Goal: Information Seeking & Learning: Learn about a topic

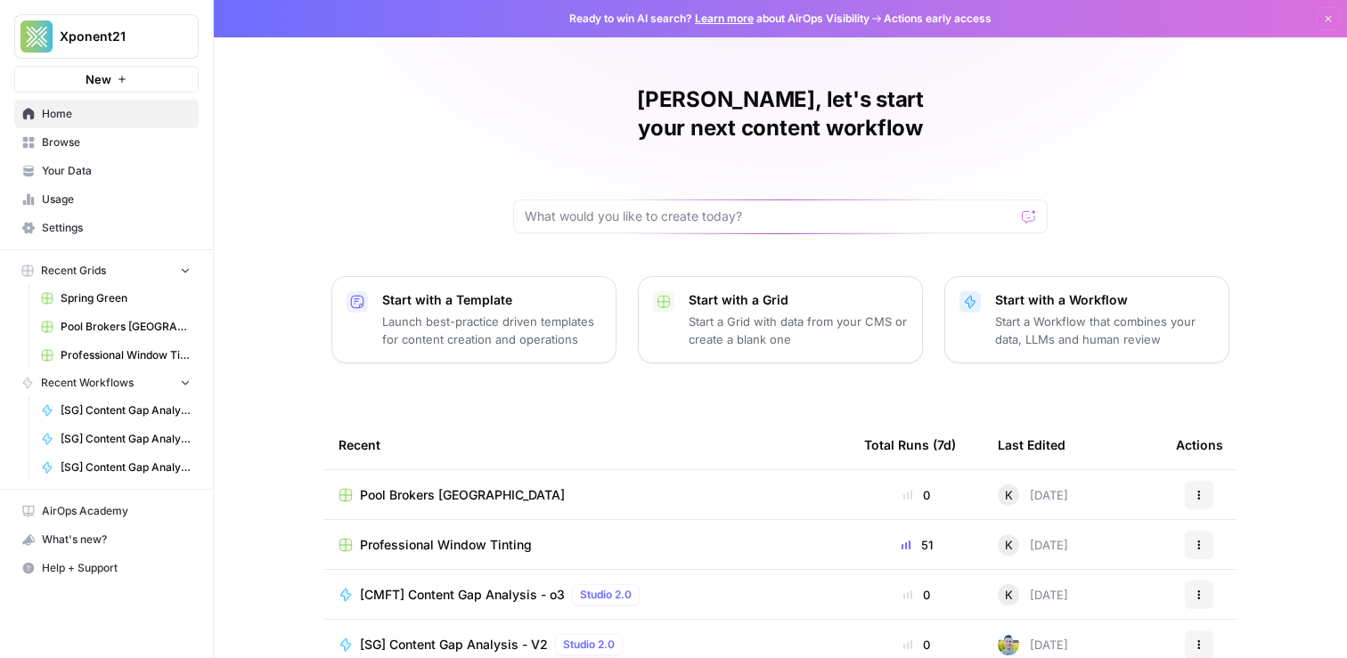
click at [72, 150] on span "Browse" at bounding box center [116, 142] width 149 height 16
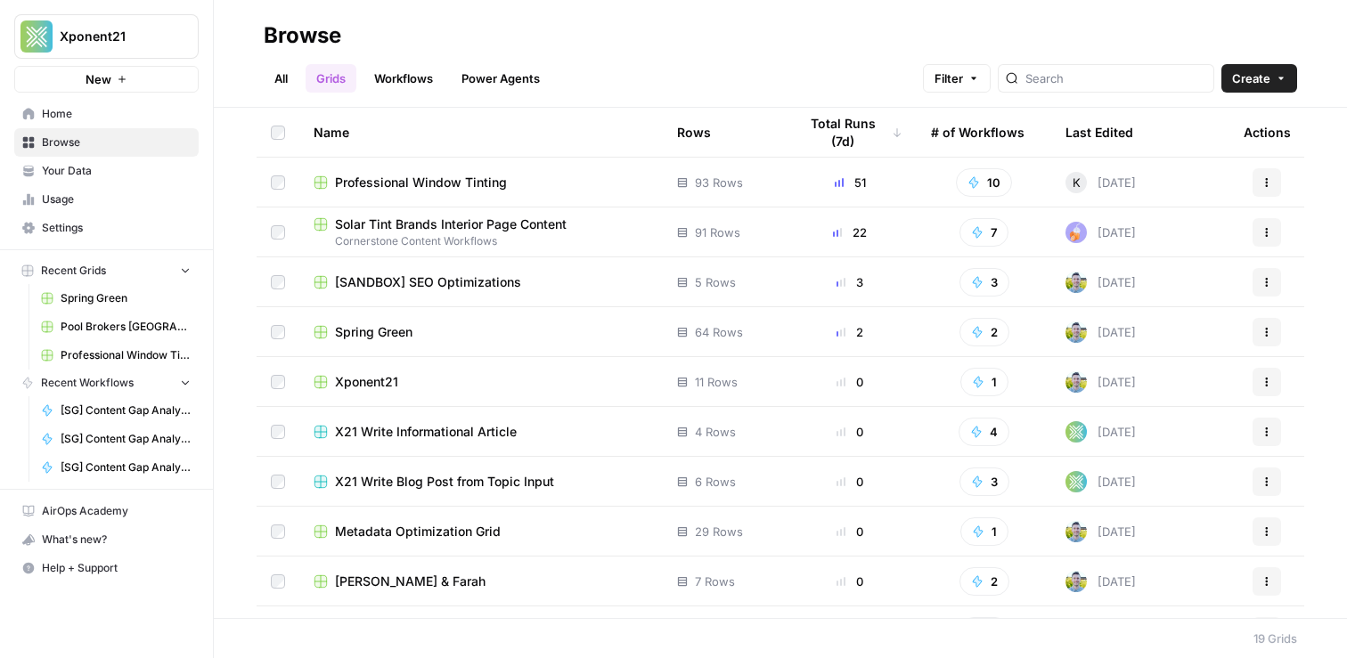
click at [390, 335] on span "Spring Green" at bounding box center [373, 332] width 77 height 18
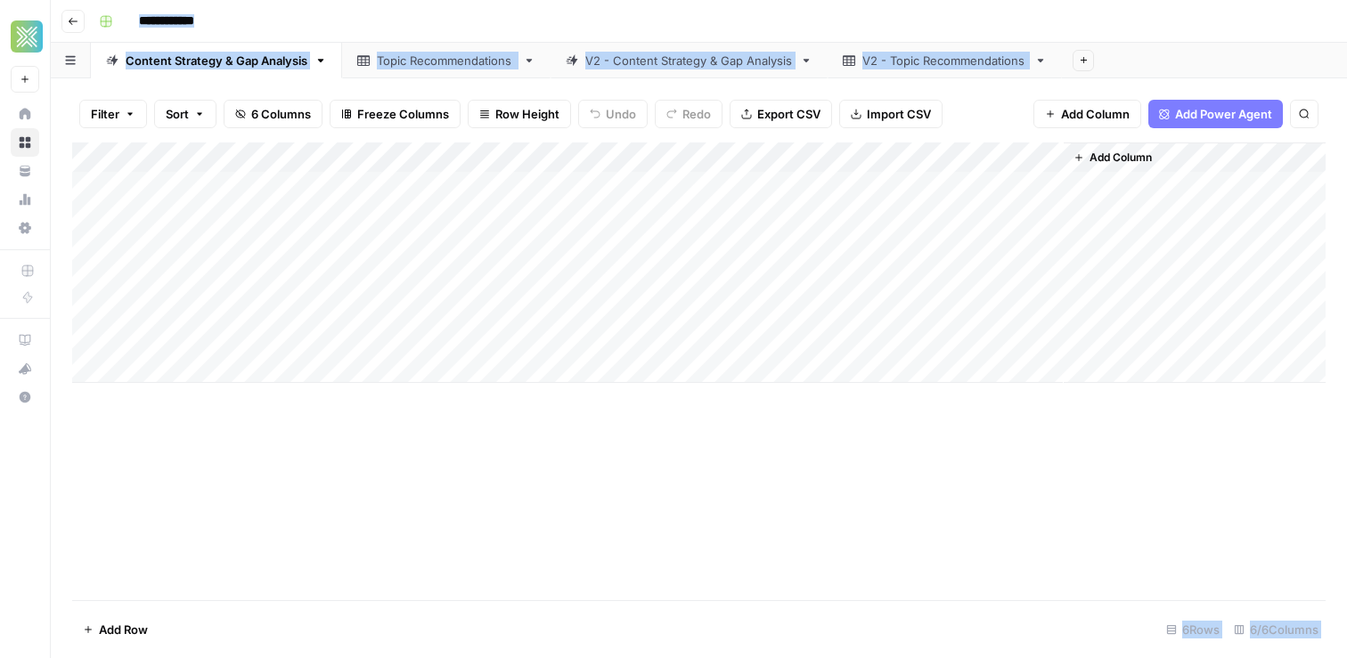
click at [482, 57] on div "Topic Recommendations" at bounding box center [446, 61] width 139 height 18
click at [647, 56] on div "V2 - Content Strategy & Gap Analysis" at bounding box center [689, 61] width 208 height 18
click at [964, 67] on div "V2 - Topic Recommendations" at bounding box center [944, 61] width 165 height 18
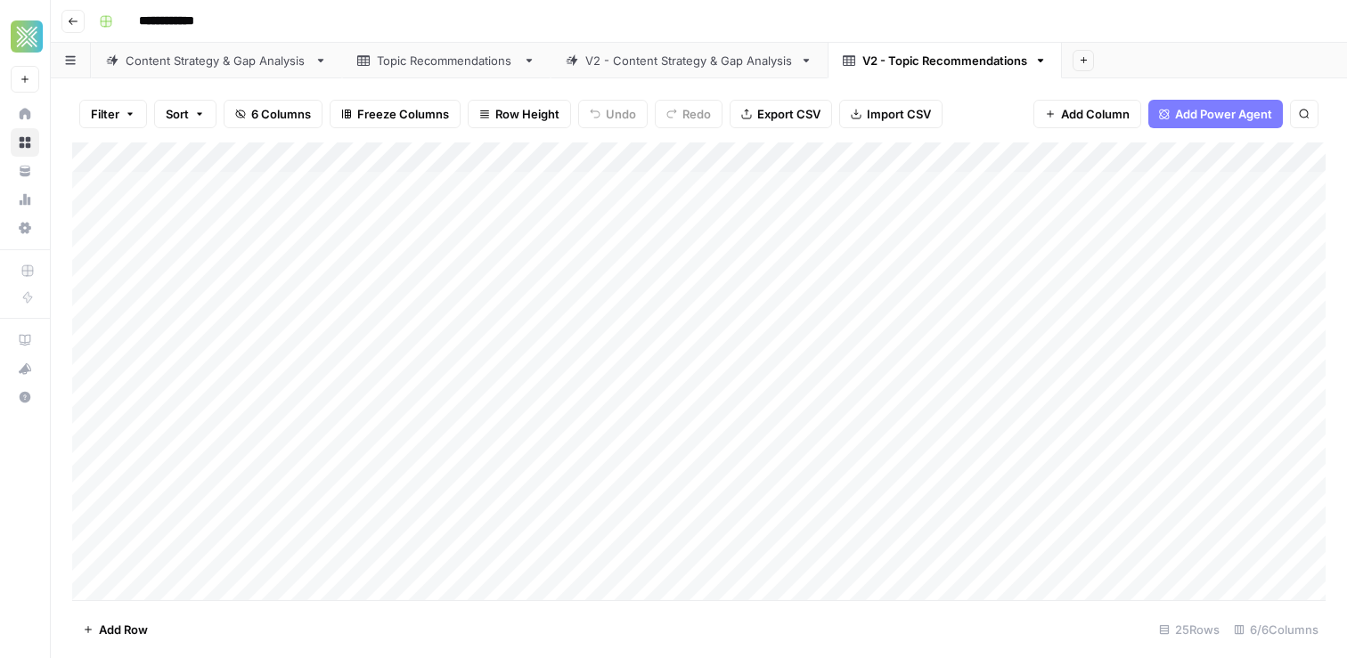
click at [460, 28] on div "**********" at bounding box center [710, 21] width 1237 height 28
click at [240, 57] on div "Content Strategy & Gap Analysis" at bounding box center [217, 61] width 182 height 18
click at [405, 56] on div "Topic Recommendations" at bounding box center [446, 61] width 139 height 18
click at [693, 55] on div "V2 - Content Strategy & Gap Analysis" at bounding box center [689, 61] width 208 height 18
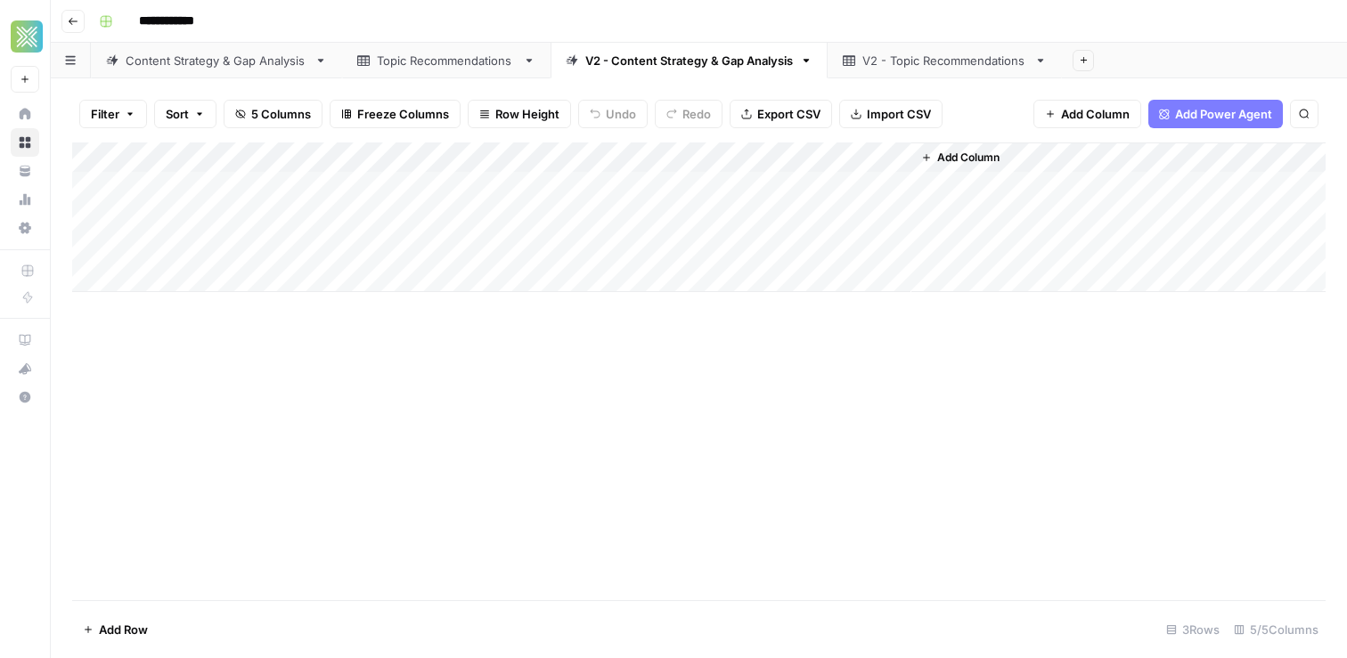
click at [947, 65] on div "V2 - Topic Recommendations" at bounding box center [944, 61] width 165 height 18
click at [735, 63] on div "V2 - Content Strategy & Gap Analysis" at bounding box center [689, 61] width 208 height 18
click at [933, 63] on div "V2 - Topic Recommendations" at bounding box center [944, 61] width 165 height 18
click at [720, 59] on div "V2 - Content Strategy & Gap Analysis" at bounding box center [689, 61] width 208 height 18
click at [918, 73] on link "V2 - Topic Recommendations" at bounding box center [944, 61] width 234 height 36
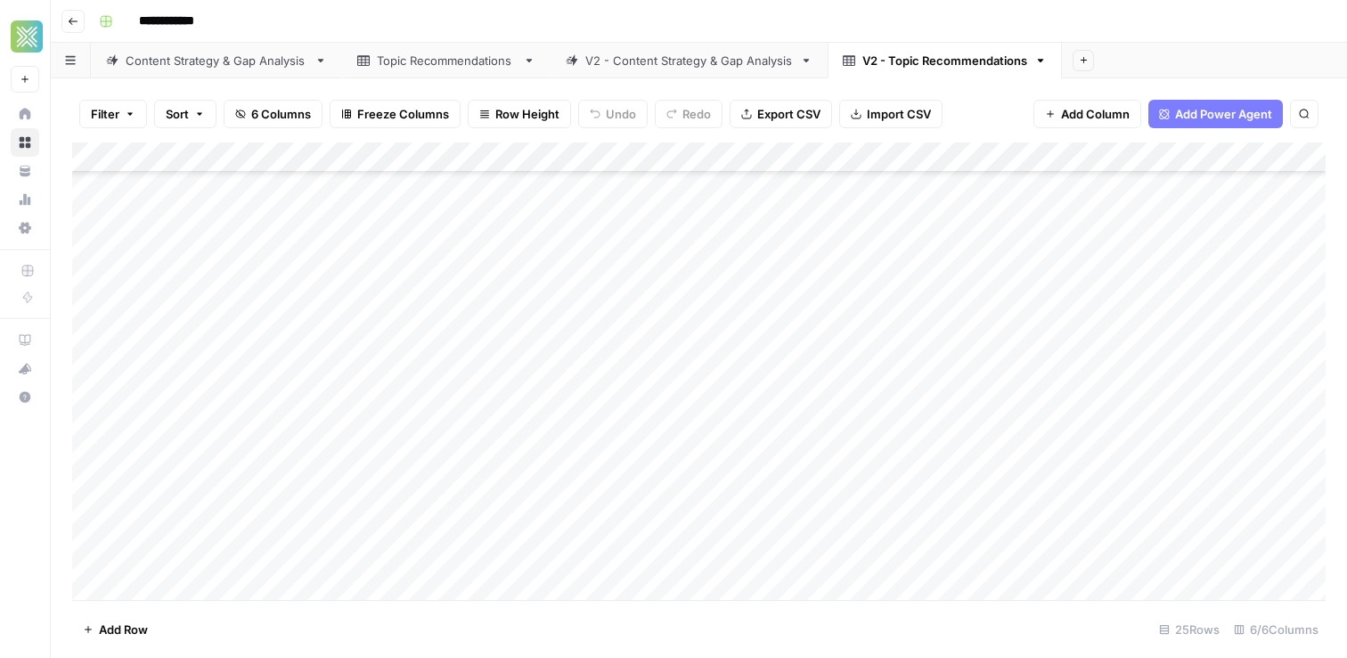
scroll to position [256, 0]
click at [460, 69] on link "Topic Recommendations" at bounding box center [446, 61] width 208 height 36
